Goal: Task Accomplishment & Management: Manage account settings

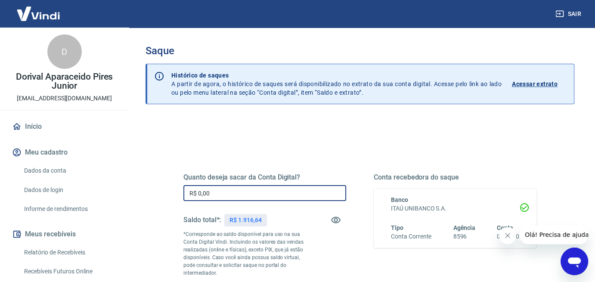
click at [235, 192] on input "R$ 0,00" at bounding box center [265, 193] width 163 height 16
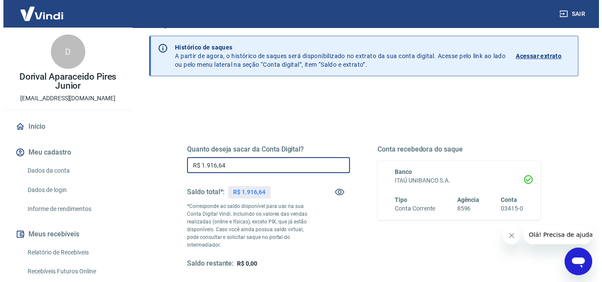
scroll to position [129, 0]
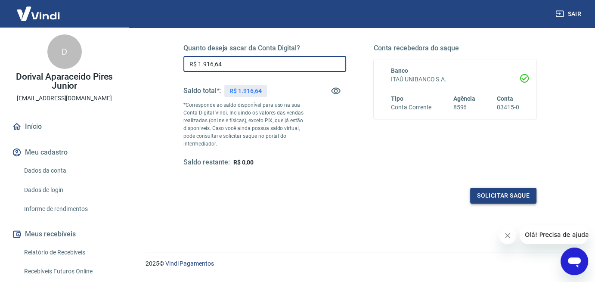
type input "R$ 1.916,64"
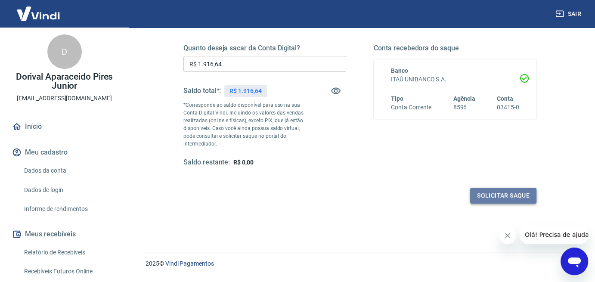
click at [510, 197] on button "Solicitar saque" at bounding box center [503, 196] width 66 height 16
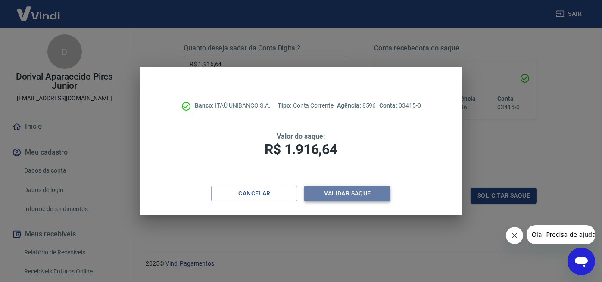
click at [361, 195] on button "Validar saque" at bounding box center [347, 194] width 86 height 16
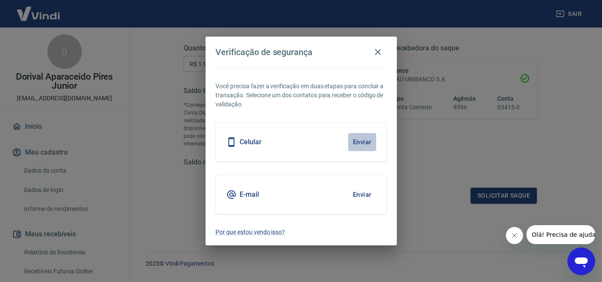
click at [359, 141] on button "Enviar" at bounding box center [362, 142] width 28 height 18
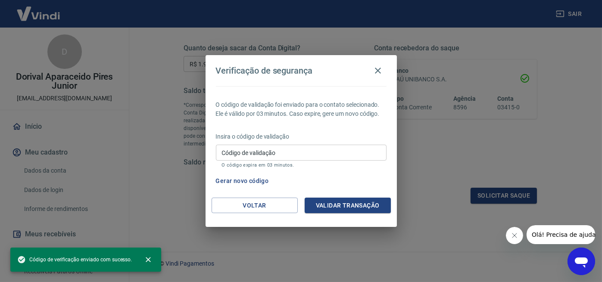
click at [237, 155] on input "Código de validação" at bounding box center [301, 153] width 171 height 16
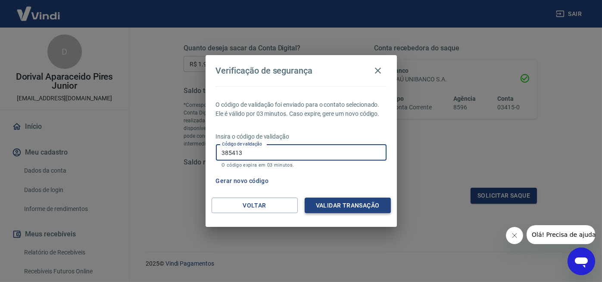
type input "385413"
click at [343, 202] on button "Validar transação" at bounding box center [348, 206] width 86 height 16
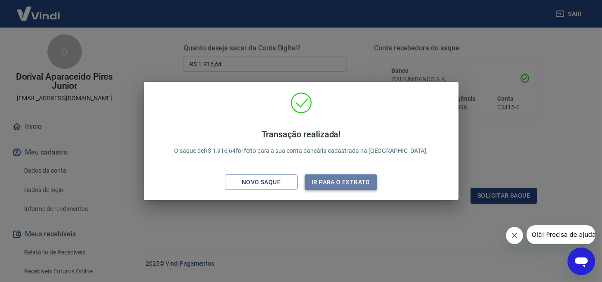
click at [346, 181] on button "Ir para o extrato" at bounding box center [341, 182] width 73 height 16
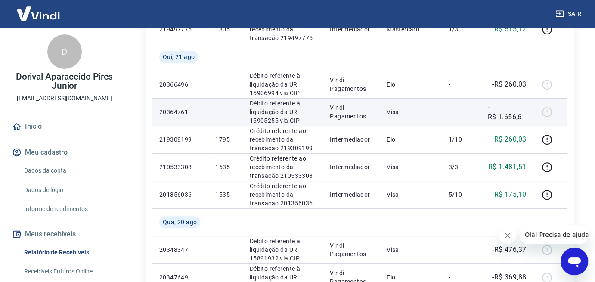
scroll to position [258, 0]
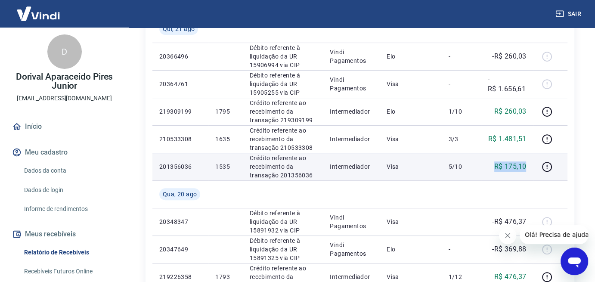
drag, startPoint x: 533, startPoint y: 167, endPoint x: 489, endPoint y: 168, distance: 43.5
click at [489, 168] on td "R$ 175,10" at bounding box center [507, 167] width 52 height 28
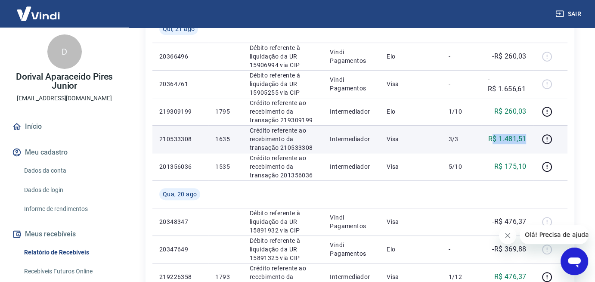
drag, startPoint x: 533, startPoint y: 136, endPoint x: 493, endPoint y: 139, distance: 40.2
click at [493, 139] on td "R$ 1.481,51" at bounding box center [507, 139] width 52 height 28
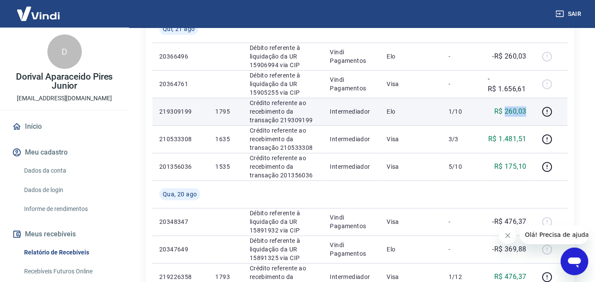
drag, startPoint x: 528, startPoint y: 112, endPoint x: 506, endPoint y: 112, distance: 22.0
click at [506, 112] on td "R$ 260,03" at bounding box center [507, 112] width 52 height 28
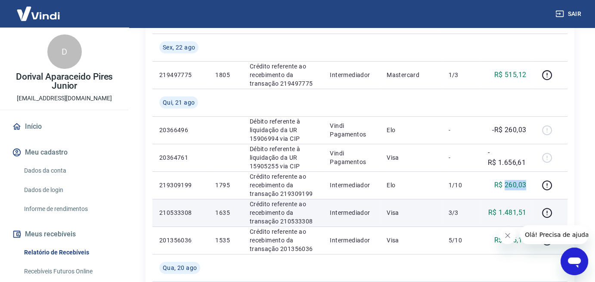
scroll to position [172, 0]
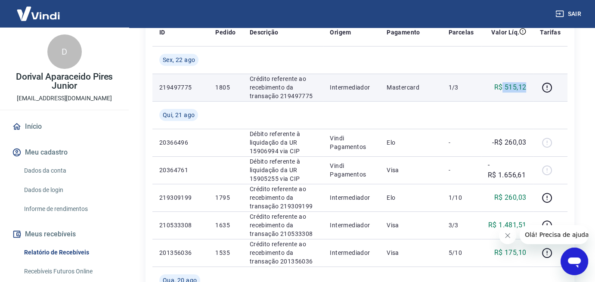
drag, startPoint x: 526, startPoint y: 86, endPoint x: 504, endPoint y: 86, distance: 22.4
click at [504, 86] on td "R$ 515,12" at bounding box center [507, 88] width 52 height 28
click at [549, 85] on icon "button" at bounding box center [547, 87] width 11 height 11
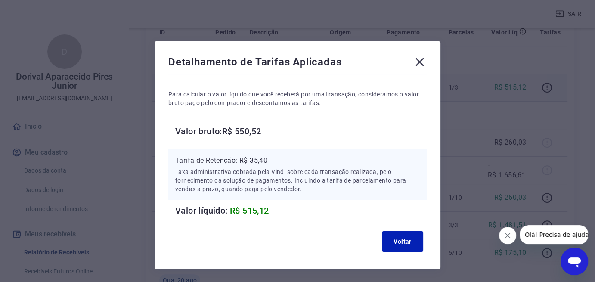
click at [271, 160] on p "Tarifa de Retenção: -R$ 35,40" at bounding box center [297, 161] width 245 height 10
drag, startPoint x: 273, startPoint y: 160, endPoint x: 252, endPoint y: 160, distance: 20.7
click at [252, 160] on p "Tarifa de Retenção: -R$ 35,40" at bounding box center [297, 161] width 245 height 10
copy p "35,40"
click at [420, 63] on icon at bounding box center [420, 62] width 8 height 8
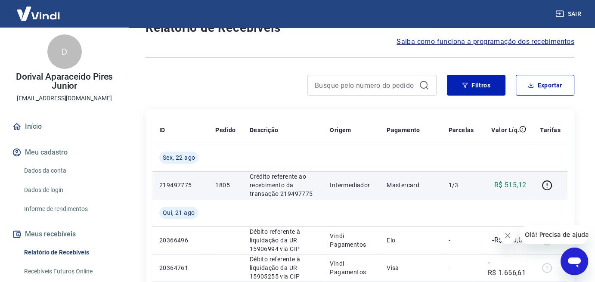
scroll to position [0, 0]
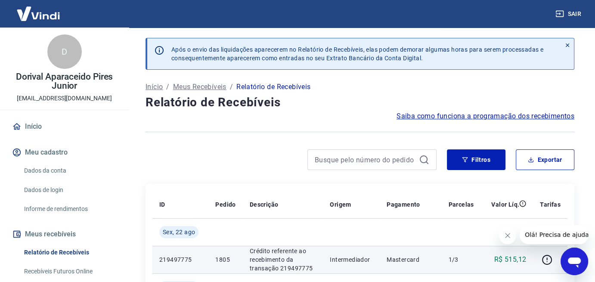
drag, startPoint x: 569, startPoint y: 45, endPoint x: 563, endPoint y: 32, distance: 13.9
click at [569, 45] on icon at bounding box center [568, 45] width 6 height 6
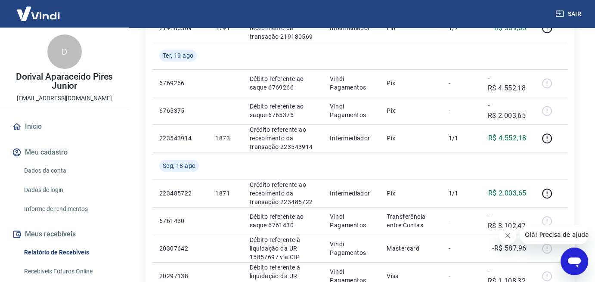
scroll to position [560, 0]
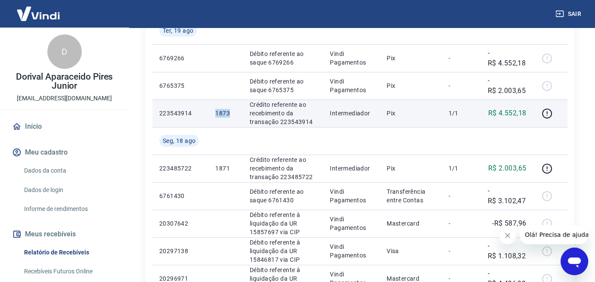
drag, startPoint x: 230, startPoint y: 112, endPoint x: 215, endPoint y: 113, distance: 15.6
click at [215, 113] on td "1873" at bounding box center [226, 114] width 34 height 28
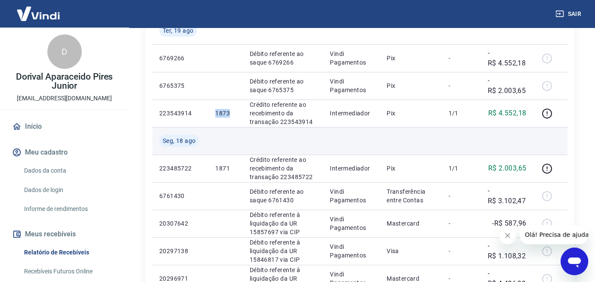
copy p "1873"
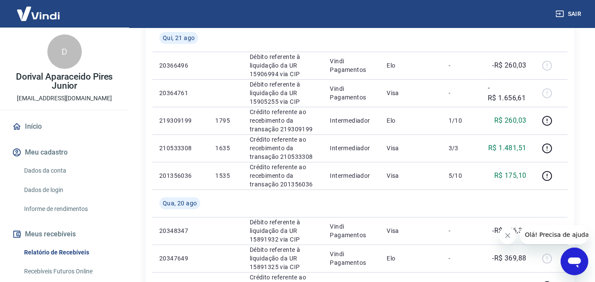
scroll to position [172, 0]
